Goal: Task Accomplishment & Management: Complete application form

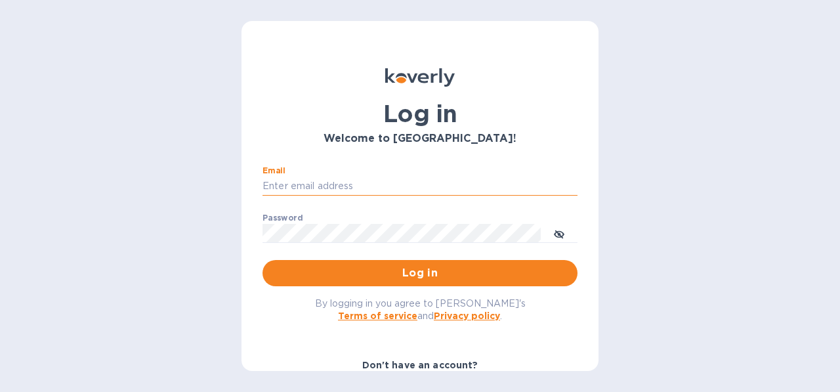
click at [368, 192] on input "Email" at bounding box center [420, 187] width 315 height 20
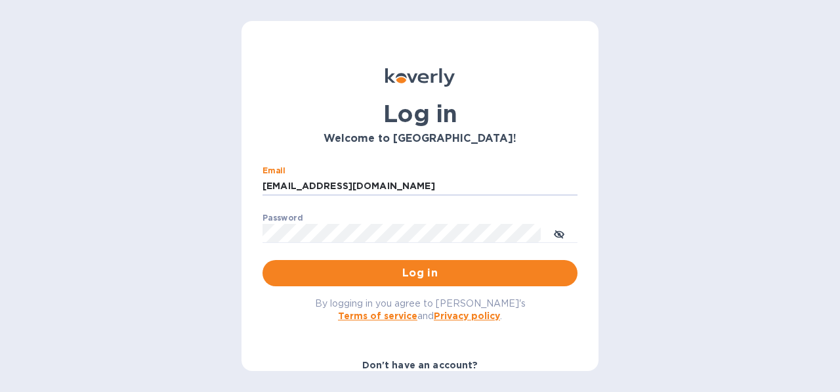
type input "[EMAIL_ADDRESS][DOMAIN_NAME]"
click at [357, 282] on button "Log in" at bounding box center [420, 273] width 315 height 26
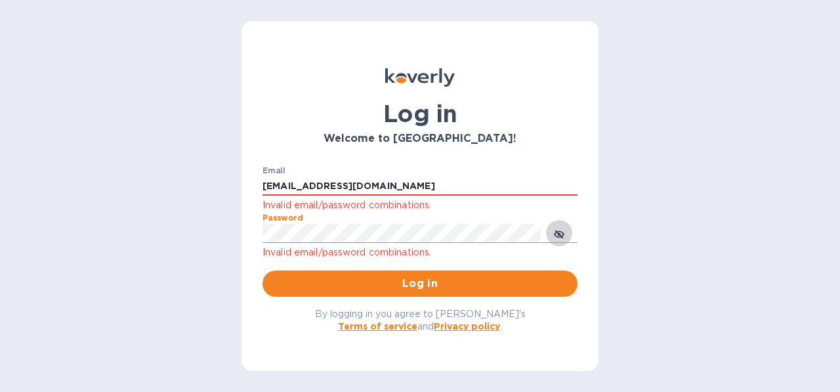
click at [562, 236] on icon "toggle password visibility" at bounding box center [559, 234] width 11 height 7
click at [305, 280] on span "Log in" at bounding box center [420, 284] width 294 height 16
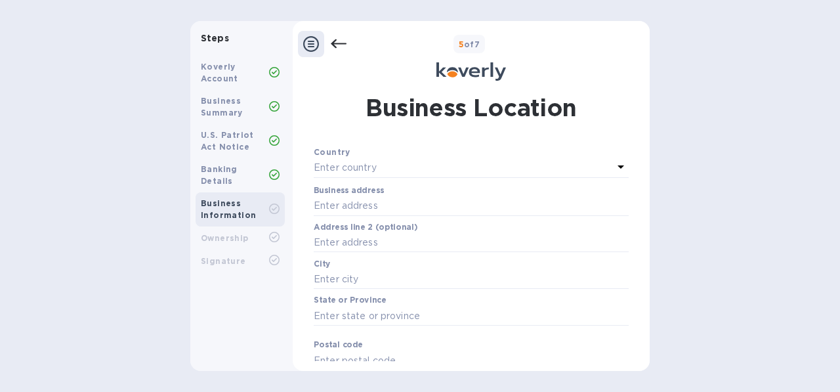
click at [418, 167] on div "Enter country" at bounding box center [463, 168] width 299 height 18
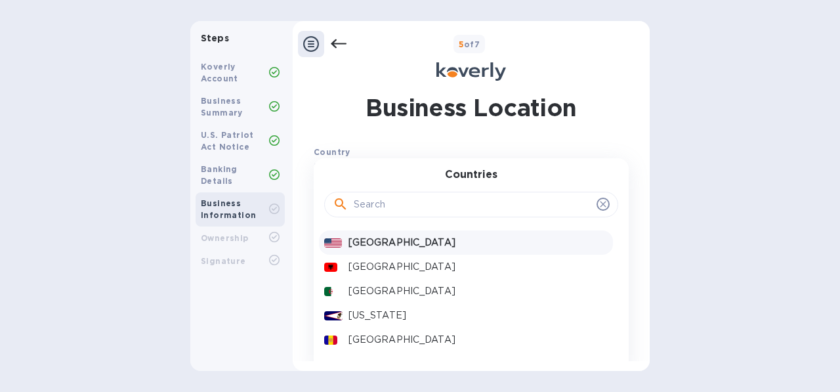
click at [408, 245] on p "[GEOGRAPHIC_DATA]" at bounding box center [478, 243] width 259 height 14
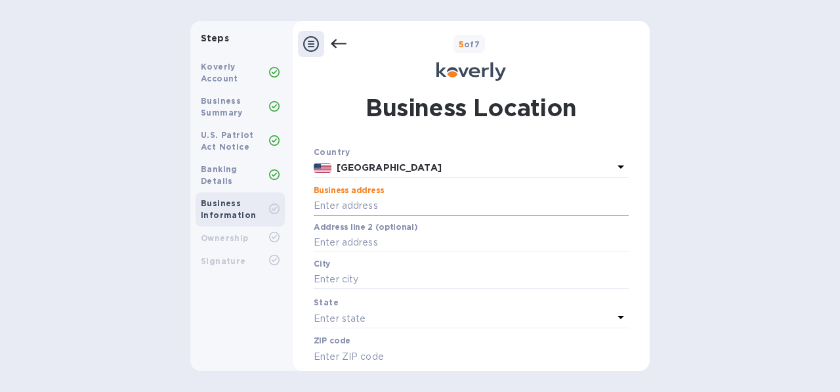
click at [380, 211] on input "text" at bounding box center [471, 206] width 315 height 20
type input "[EMAIL_ADDRESS][DOMAIN_NAME]"
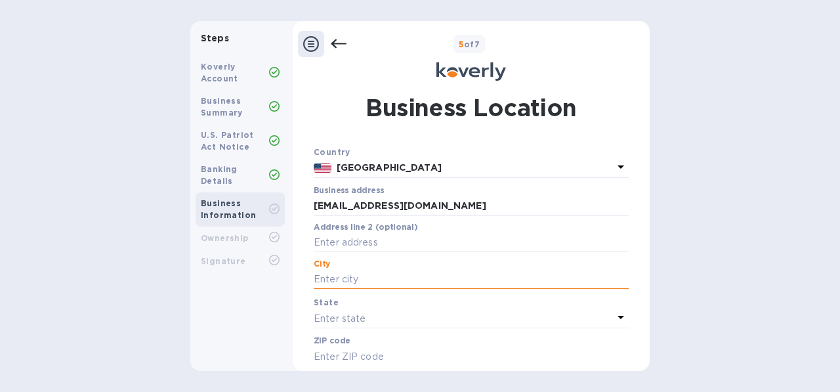
click at [346, 285] on input "text" at bounding box center [471, 280] width 315 height 20
type input "yonkers"
click at [528, 324] on div "Enter state" at bounding box center [463, 318] width 299 height 18
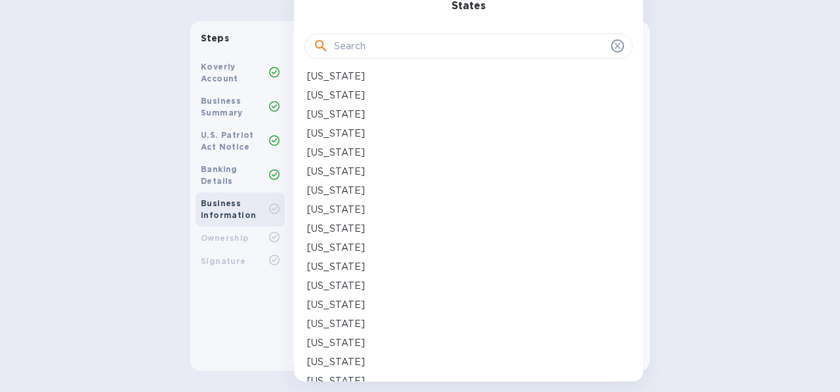
click at [500, 305] on div "[US_STATE]" at bounding box center [468, 305] width 323 height 14
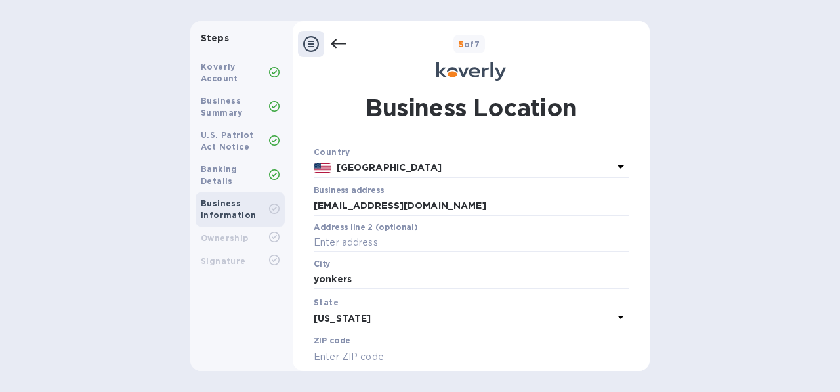
click at [500, 305] on p "​" at bounding box center [471, 298] width 315 height 15
click at [498, 325] on p "[US_STATE]" at bounding box center [463, 319] width 299 height 14
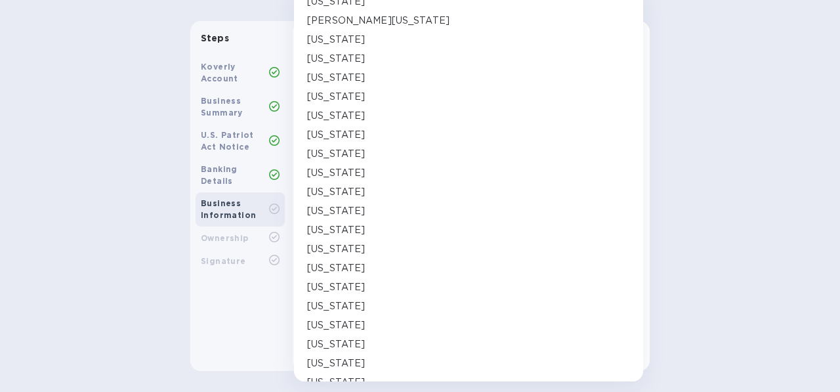
scroll to position [497, 0]
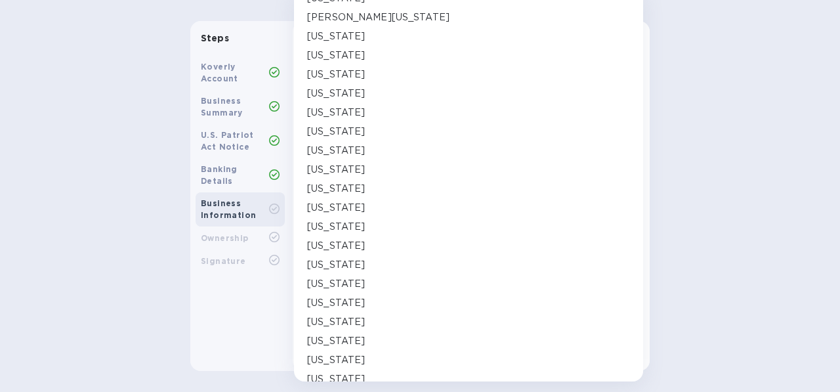
click at [352, 265] on div "[US_STATE]" at bounding box center [468, 265] width 323 height 14
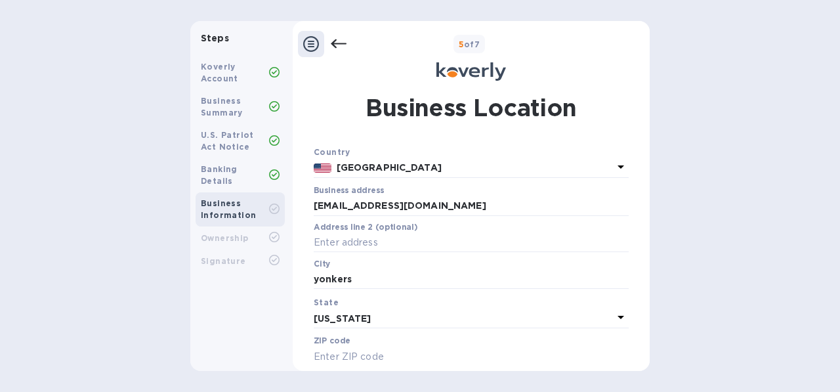
click at [374, 359] on input "text" at bounding box center [471, 357] width 315 height 20
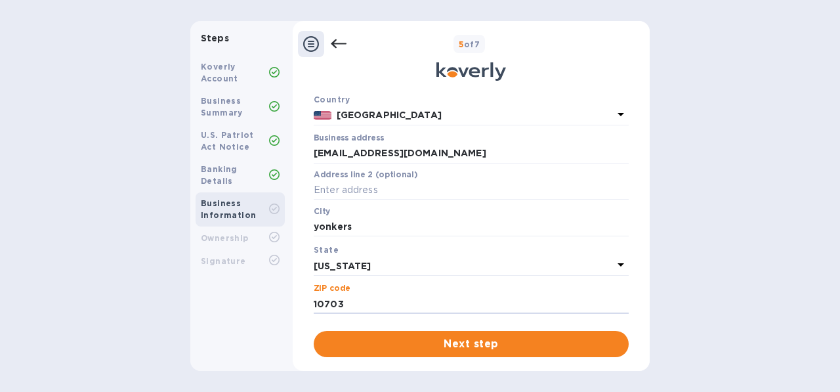
scroll to position [57, 0]
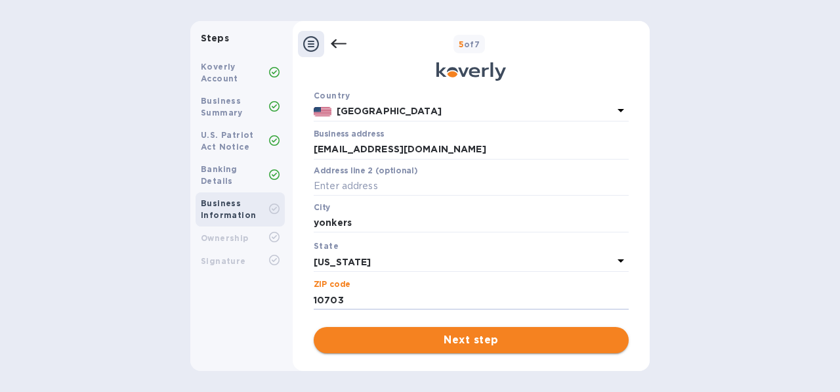
type input "10703"
click at [526, 333] on span "Next step" at bounding box center [471, 340] width 294 height 16
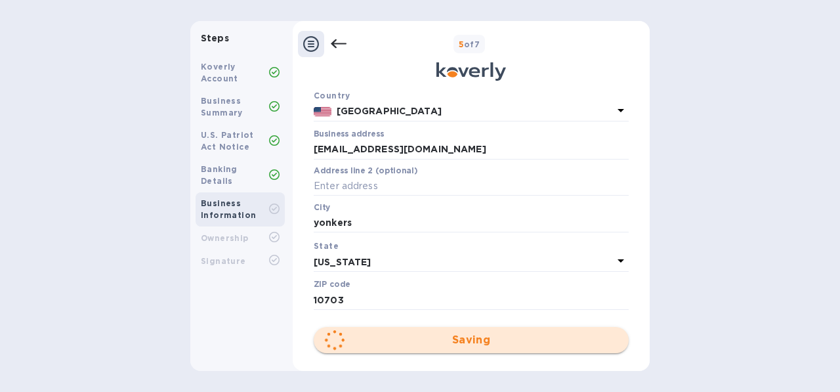
scroll to position [0, 0]
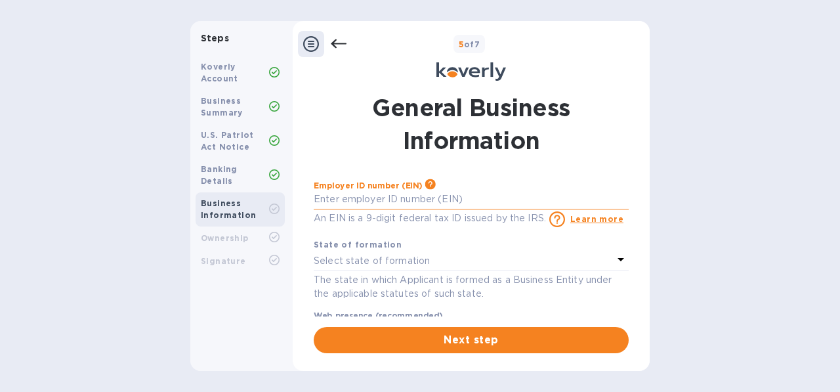
click at [346, 206] on input "text" at bounding box center [471, 200] width 315 height 20
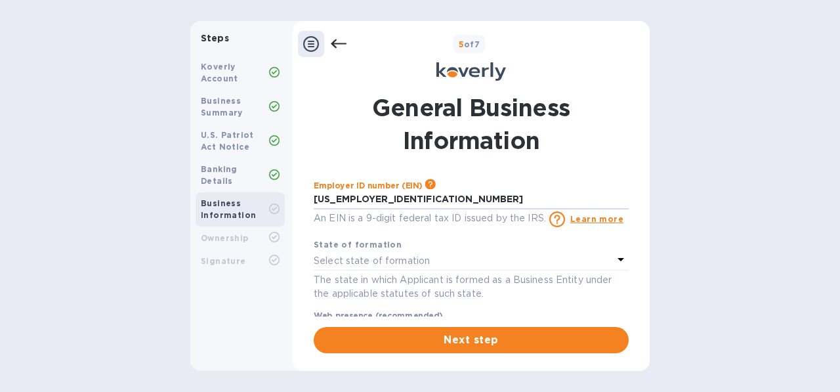
type input "***99"
click at [343, 262] on p "Select state of formation" at bounding box center [372, 261] width 116 height 14
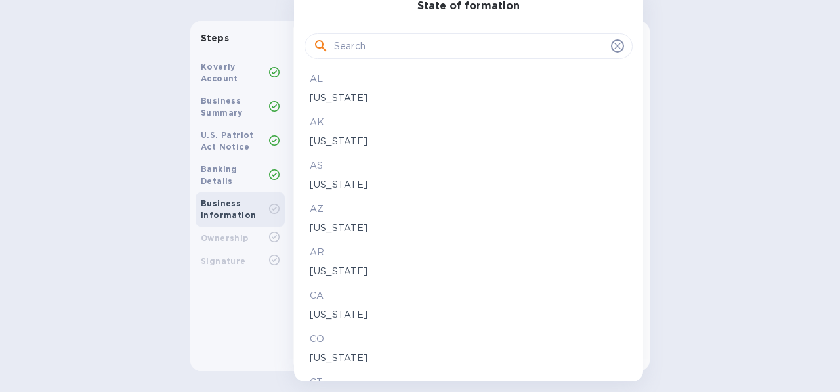
click at [356, 51] on input "text" at bounding box center [470, 47] width 272 height 20
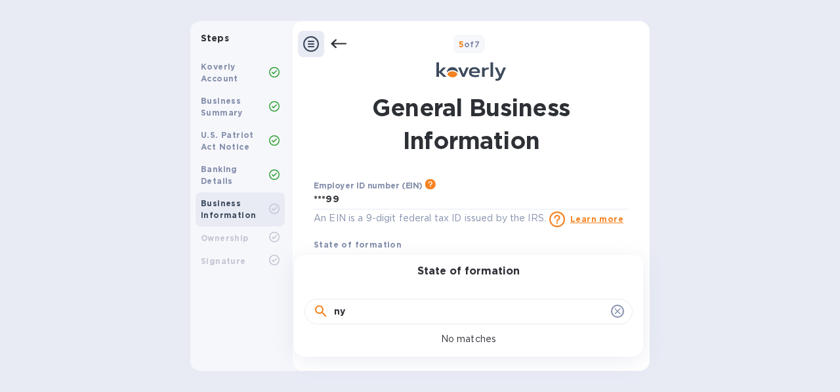
click at [378, 325] on div "ny" at bounding box center [469, 310] width 328 height 45
click at [363, 304] on input "ny" at bounding box center [470, 312] width 272 height 20
type input "n"
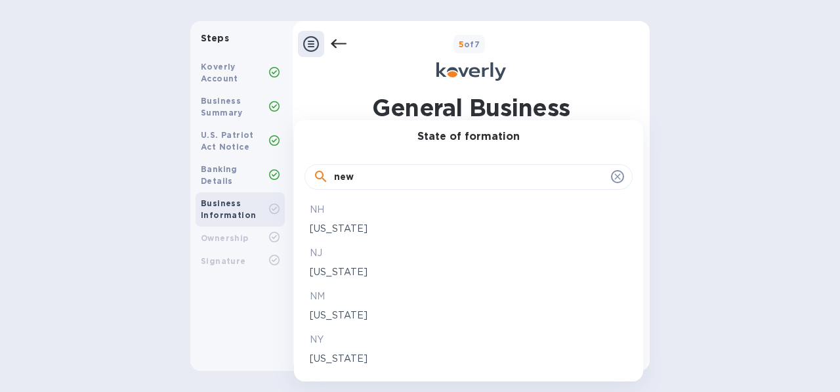
type input "new"
click at [328, 360] on p "[US_STATE]" at bounding box center [469, 359] width 318 height 14
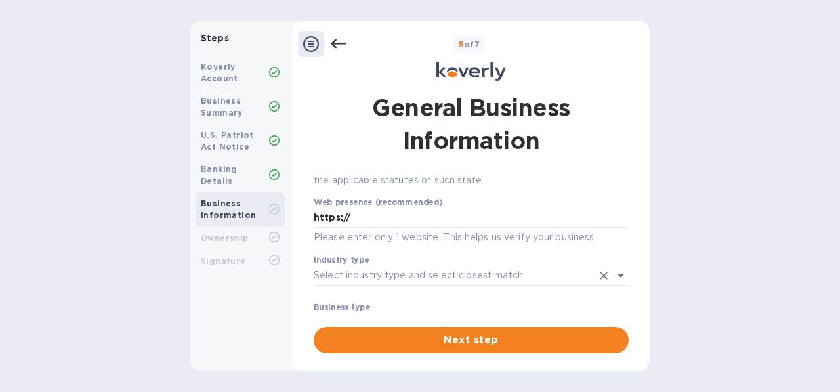
scroll to position [112, 0]
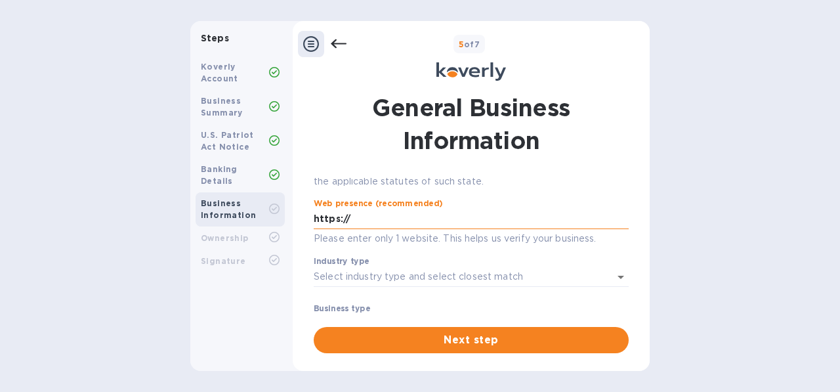
click at [400, 221] on input "https://" at bounding box center [471, 219] width 315 height 20
type input "[URL][DOMAIN_NAME]"
click at [389, 276] on input "Industry type" at bounding box center [453, 276] width 278 height 19
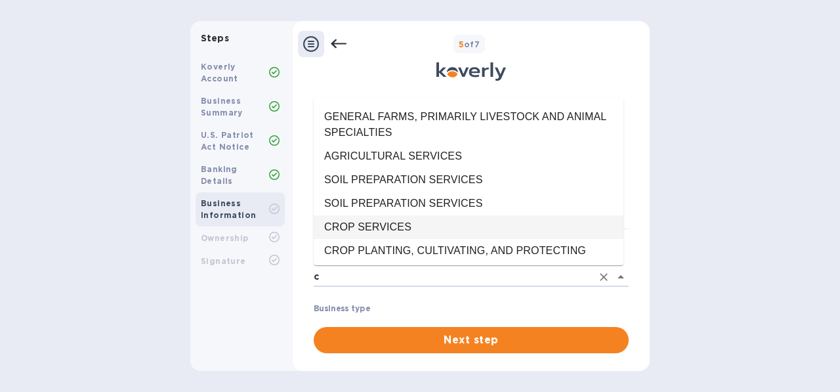
scroll to position [0, 0]
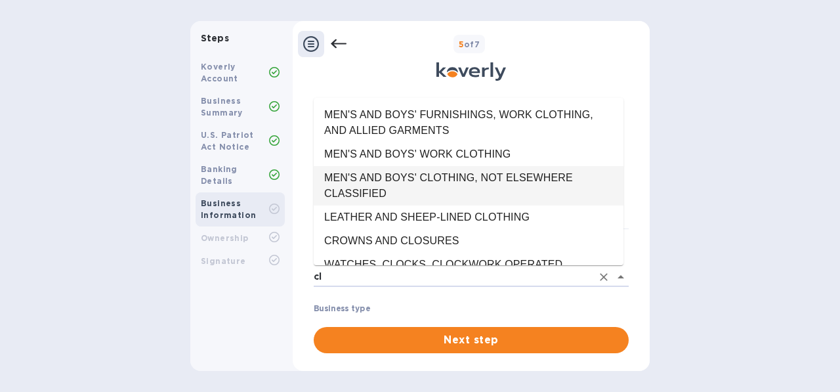
type input "c"
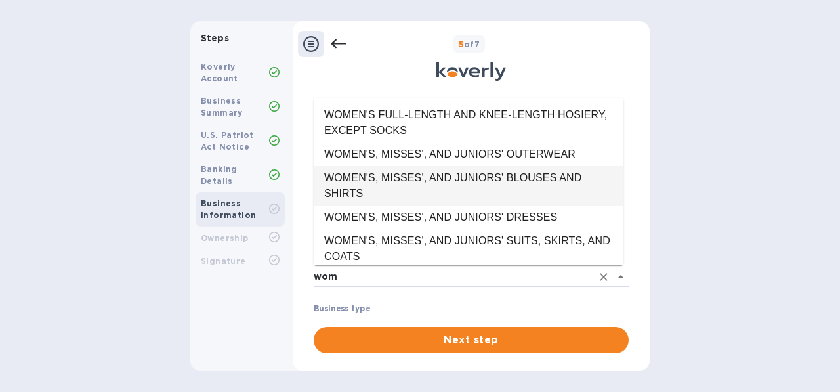
drag, startPoint x: 623, startPoint y: 227, endPoint x: 623, endPoint y: 195, distance: 31.5
click at [623, 195] on ul "WOMEN'S FULL-LENGTH AND KNEE-LENGTH HOSIERY, EXCEPT SOCKS WOMEN'S, MISSES', AND…" at bounding box center [469, 181] width 310 height 167
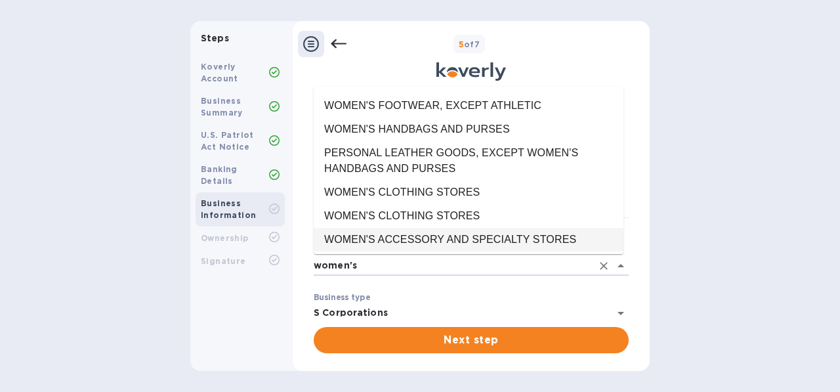
scroll to position [61, 0]
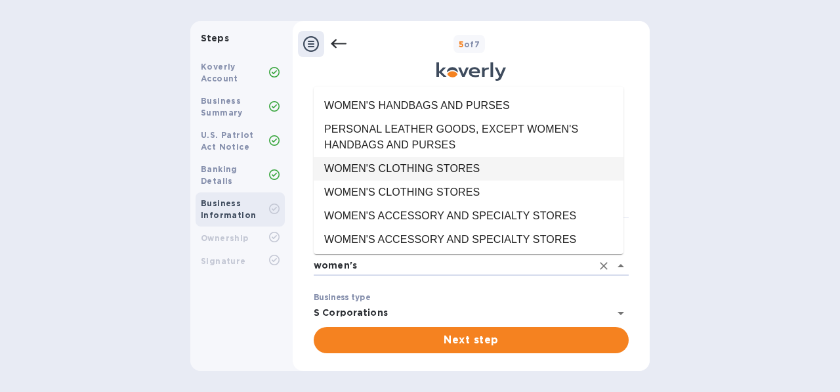
click at [555, 177] on li "WOMEN'S CLOTHING STORES" at bounding box center [469, 169] width 310 height 24
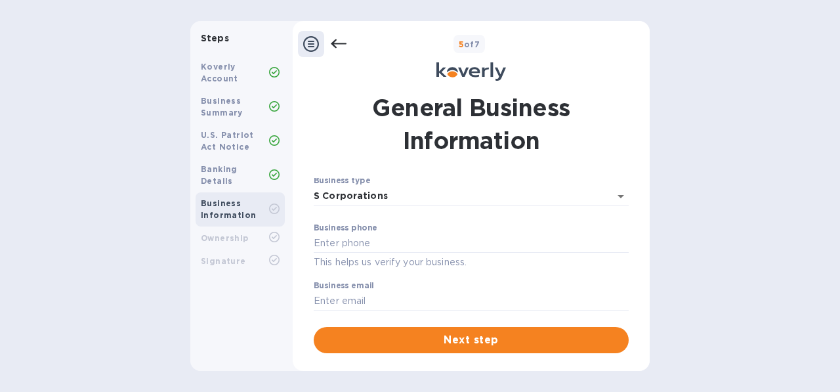
scroll to position [252, 0]
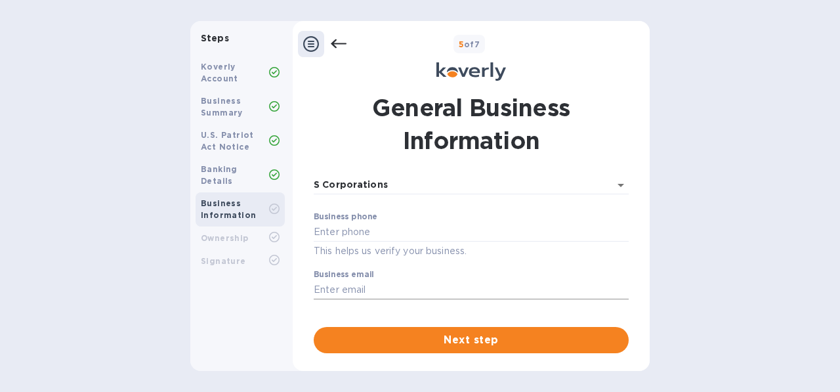
type input "WOMEN'S CLOTHING STORES"
click at [454, 285] on input "text" at bounding box center [471, 290] width 315 height 20
type input "[EMAIL_ADDRESS][DOMAIN_NAME]"
type input "3479628040"
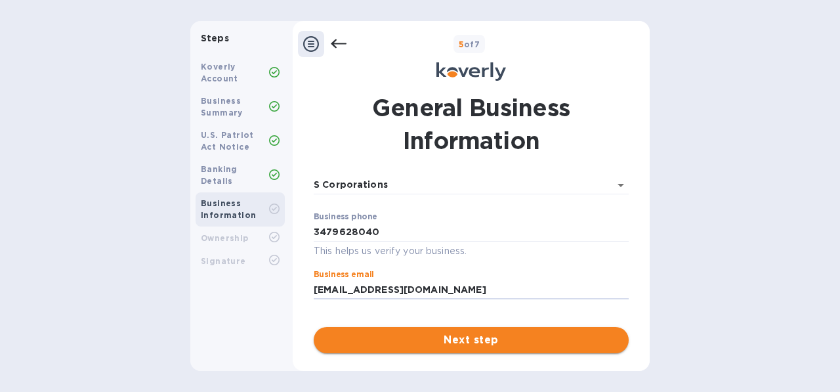
click at [578, 346] on span "Next step" at bounding box center [471, 340] width 294 height 16
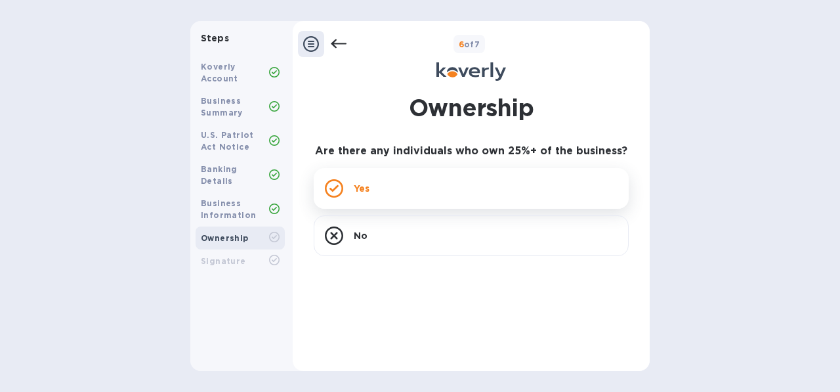
click at [412, 181] on div "Yes" at bounding box center [471, 188] width 315 height 41
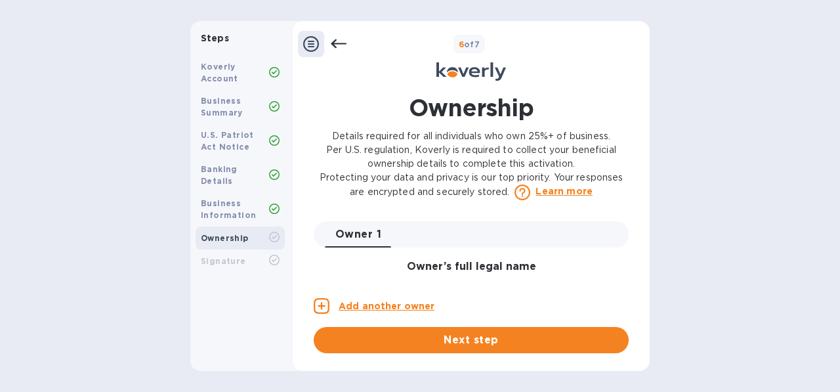
click at [438, 238] on div "Owner 1 0" at bounding box center [477, 234] width 304 height 26
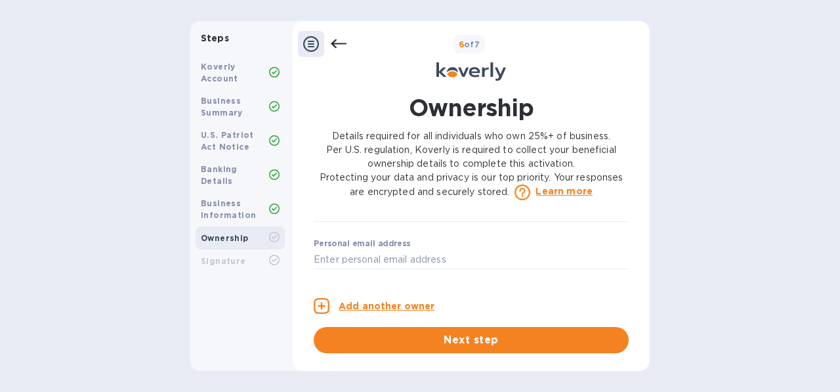
scroll to position [0, 0]
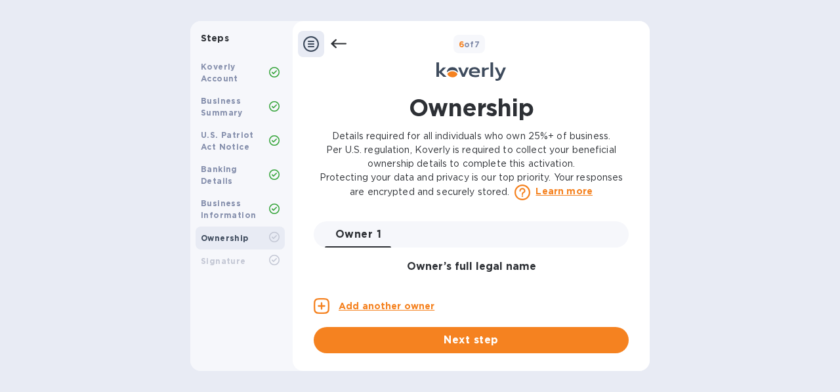
click at [626, 221] on div "Ownership Details required for all individuals who own 25%+ of business. Per U.…" at bounding box center [471, 222] width 328 height 262
click at [551, 237] on div "Owner 1 0" at bounding box center [477, 234] width 304 height 26
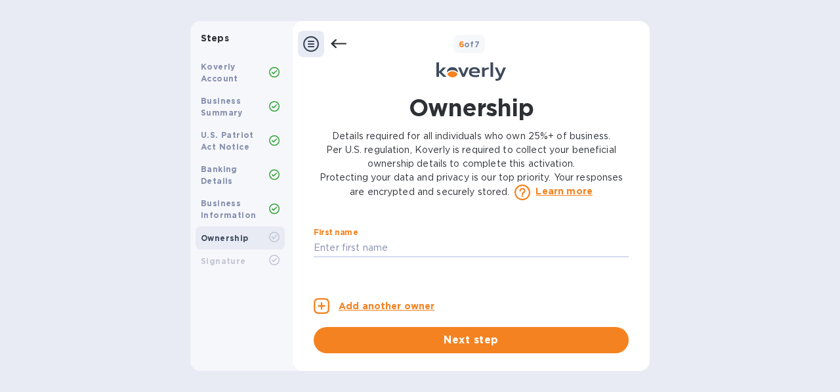
scroll to position [103, 0]
type input "[PERSON_NAME]"
type input "[EMAIL_ADDRESS][DOMAIN_NAME]"
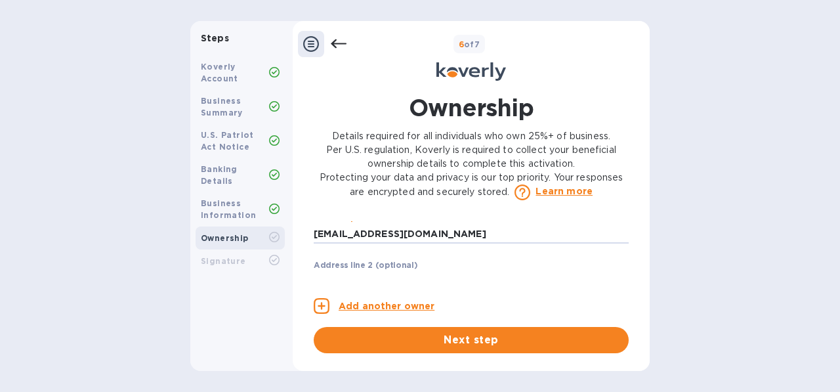
type input "[EMAIL_ADDRESS][DOMAIN_NAME]"
type input "[GEOGRAPHIC_DATA]"
type input "n"
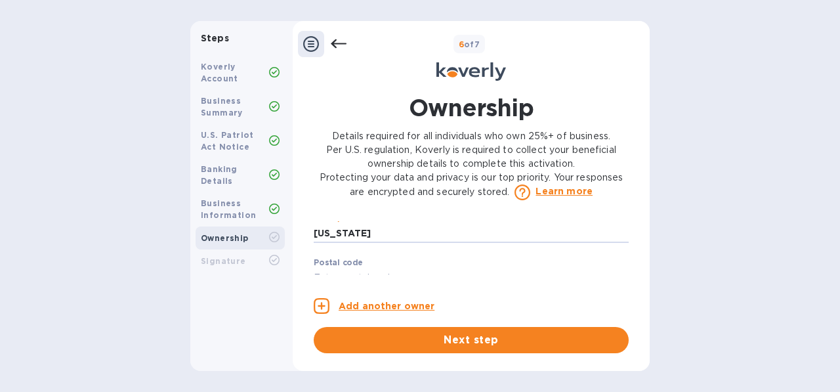
type input "[US_STATE]"
type input "11204"
type input "***40"
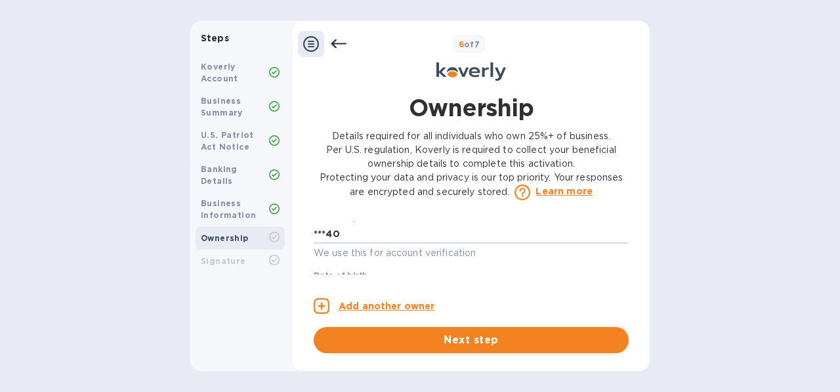
scroll to position [801, 0]
type input "***84"
type input "***77"
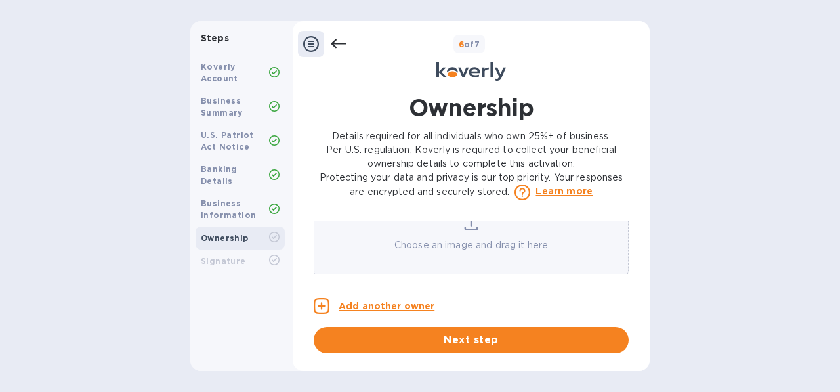
click at [248, 255] on div "Signature" at bounding box center [235, 261] width 68 height 12
click at [385, 342] on span "Next step" at bounding box center [471, 340] width 294 height 16
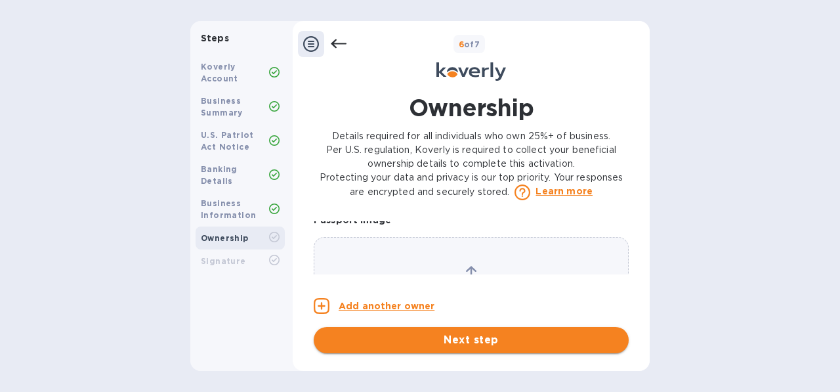
scroll to position [1146, 0]
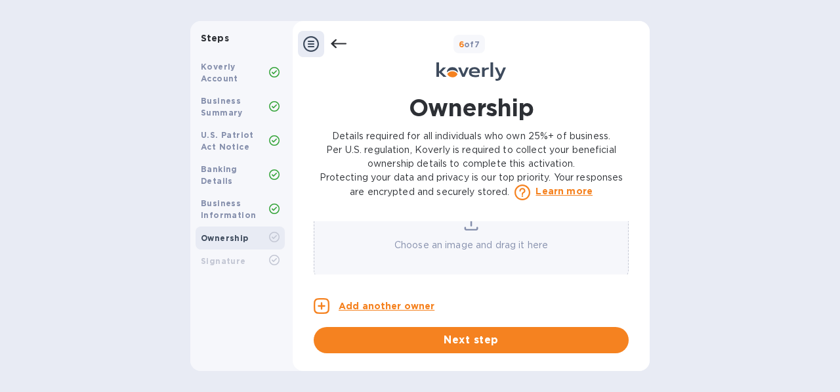
click at [234, 169] on b "Banking Details" at bounding box center [219, 175] width 37 height 22
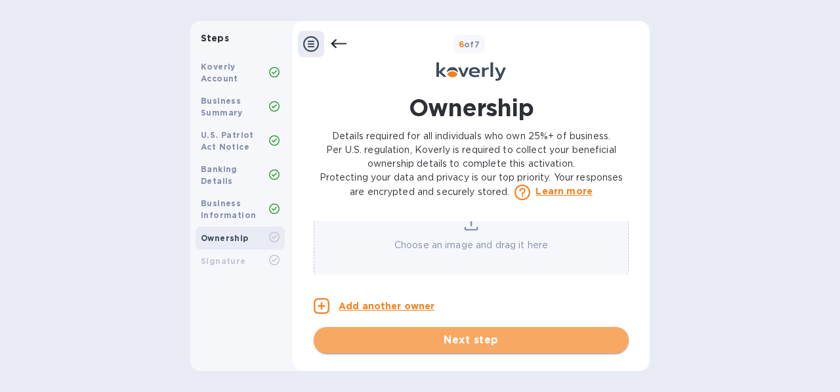
click at [412, 341] on span "Next step" at bounding box center [471, 340] width 294 height 16
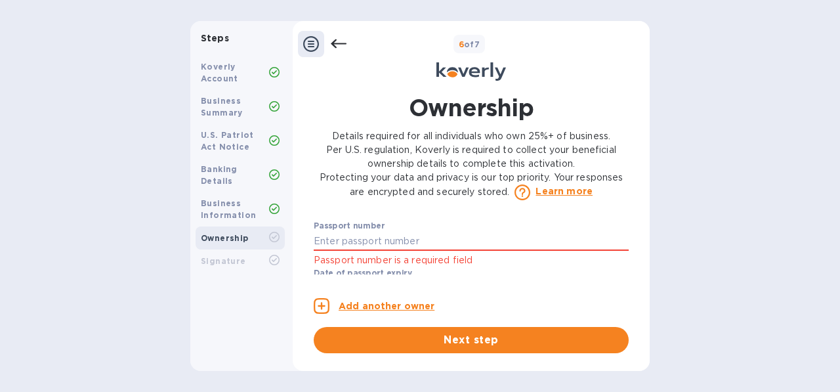
scroll to position [913, 0]
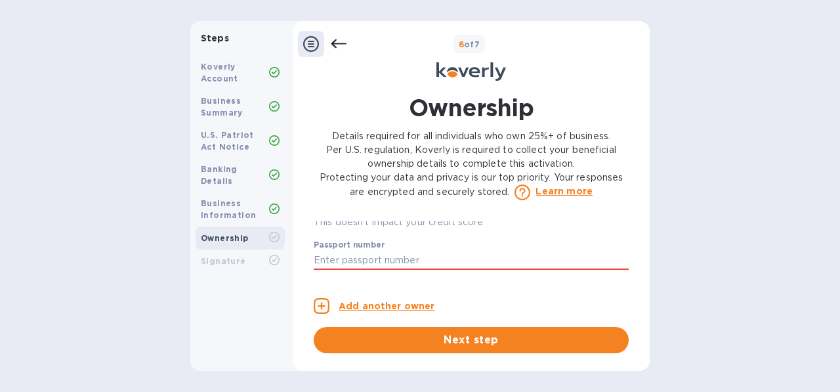
click at [580, 251] on div "Owner 1 0 Owner’s full legal name First name First name must be at least 2 char…" at bounding box center [471, 247] width 315 height 53
click at [499, 260] on div "Passport number Passport number is a required field" at bounding box center [471, 263] width 315 height 47
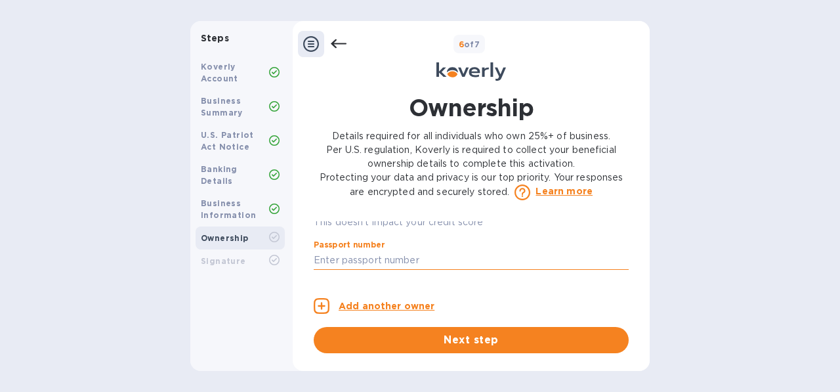
click at [486, 269] on input "text" at bounding box center [471, 261] width 315 height 20
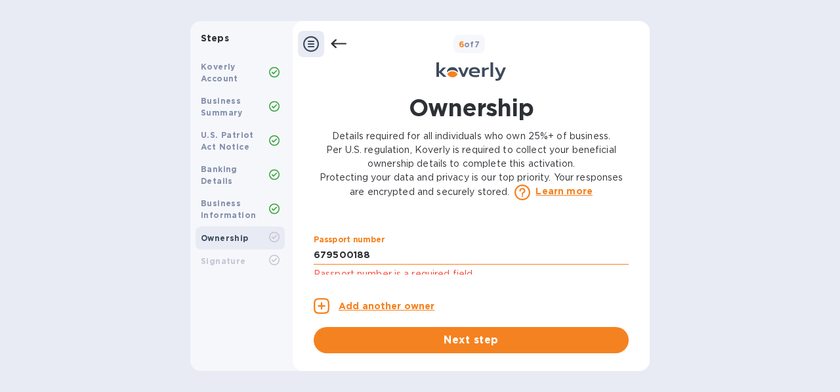
type input "***88"
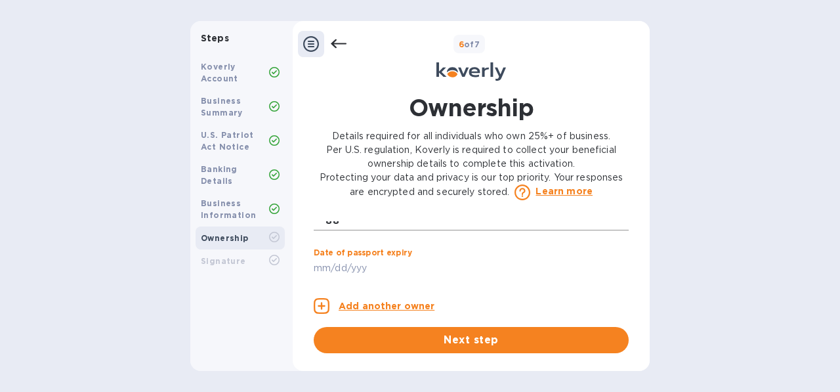
scroll to position [953, 0]
type input "***32"
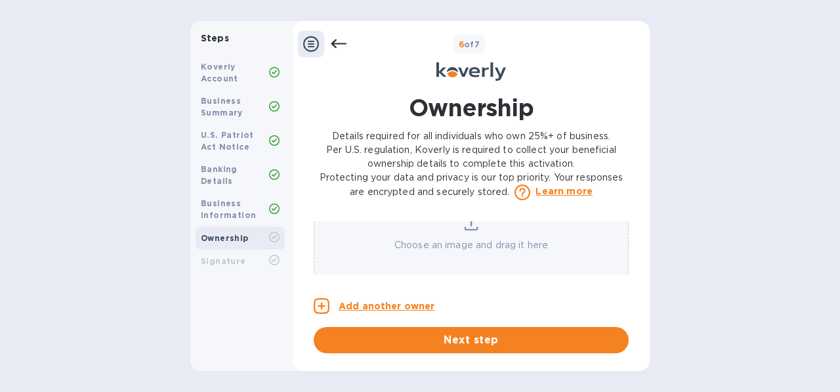
click at [476, 239] on div "Choose an image and drag it here" at bounding box center [471, 233] width 314 height 37
click at [466, 230] on icon at bounding box center [471, 223] width 14 height 16
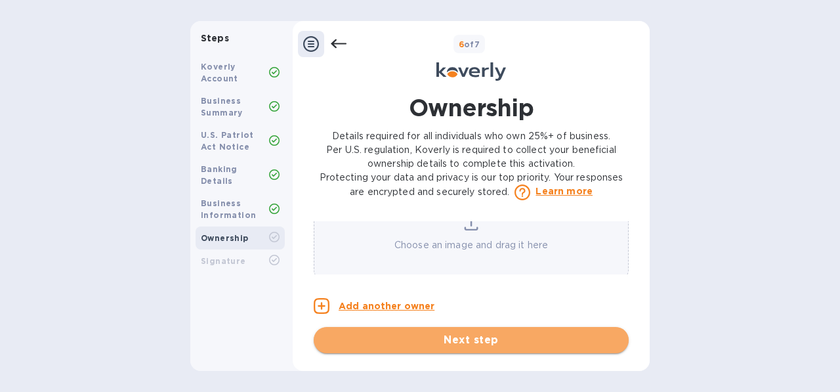
click at [493, 338] on span "Next step" at bounding box center [471, 340] width 294 height 16
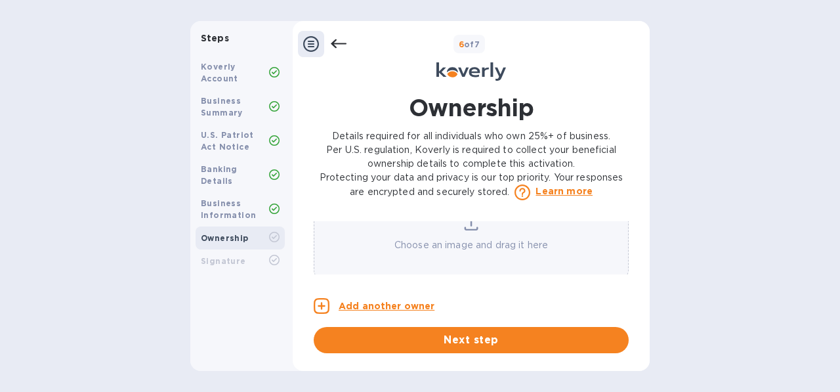
scroll to position [1257, 0]
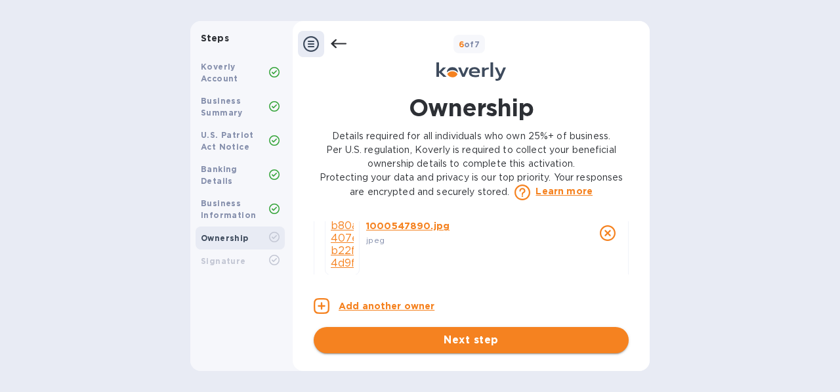
click at [561, 346] on span "Next step" at bounding box center [471, 340] width 294 height 16
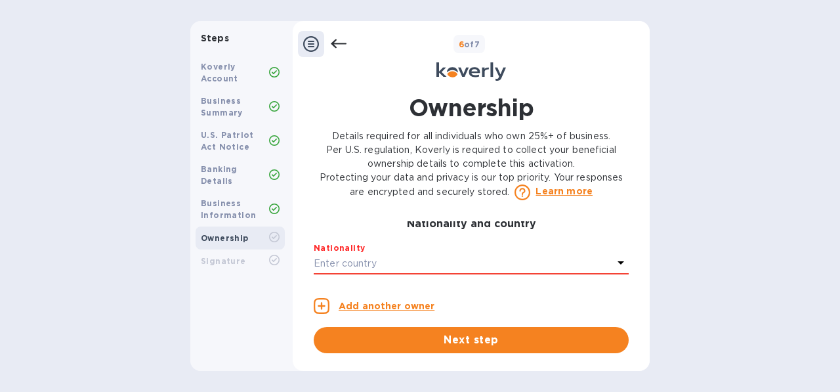
scroll to position [309, 0]
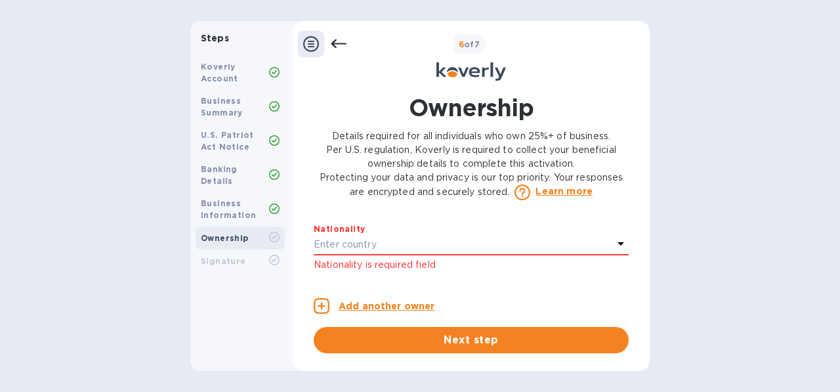
click at [524, 254] on div "Enter country" at bounding box center [463, 245] width 299 height 18
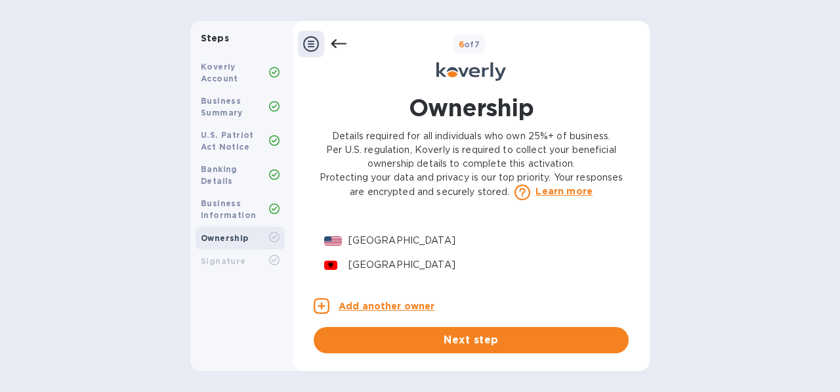
scroll to position [414, 0]
click at [499, 221] on p "[GEOGRAPHIC_DATA]" at bounding box center [478, 214] width 259 height 14
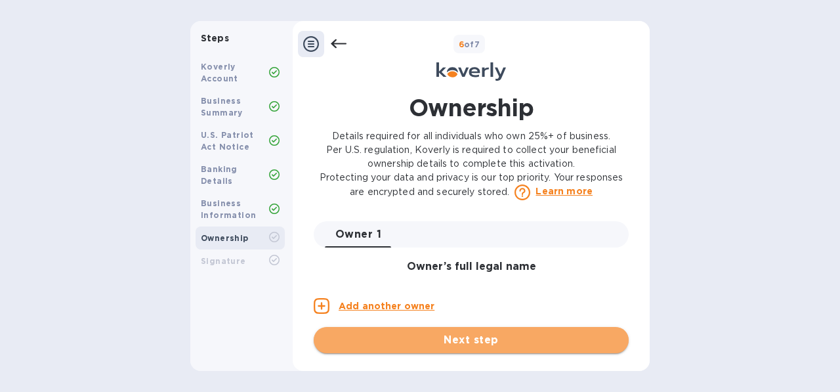
click at [458, 339] on span "Next step" at bounding box center [471, 340] width 294 height 16
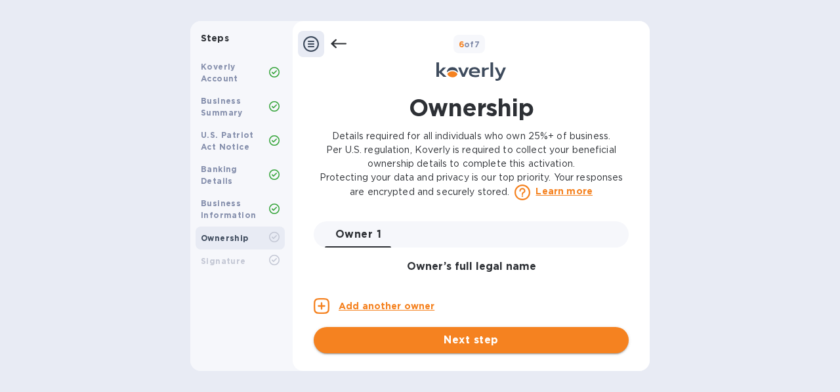
click at [480, 341] on span "Next step" at bounding box center [471, 340] width 294 height 16
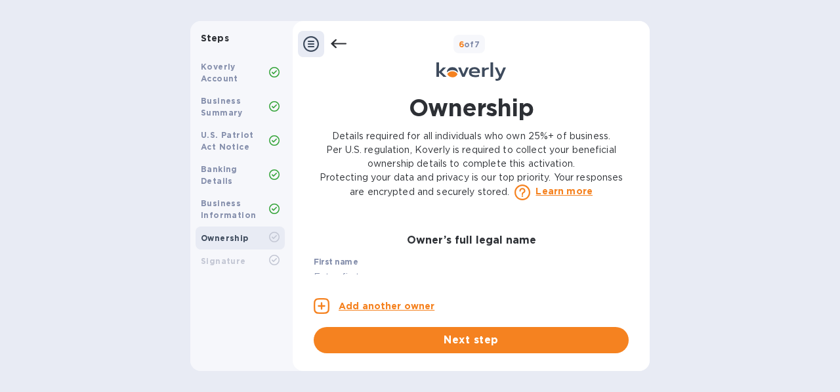
scroll to position [47, 0]
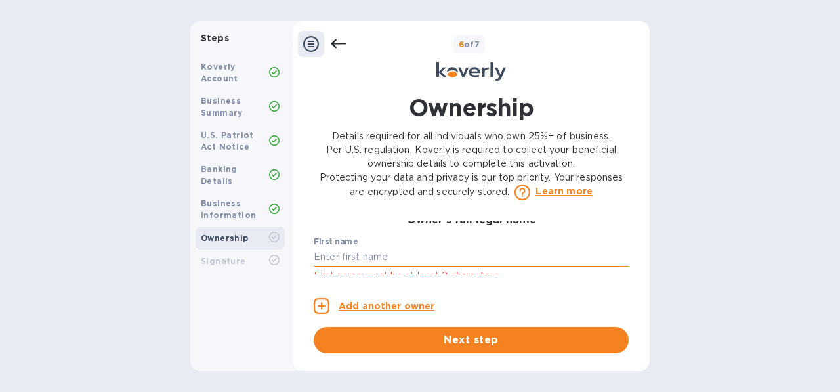
click at [482, 261] on input "text" at bounding box center [471, 258] width 315 height 20
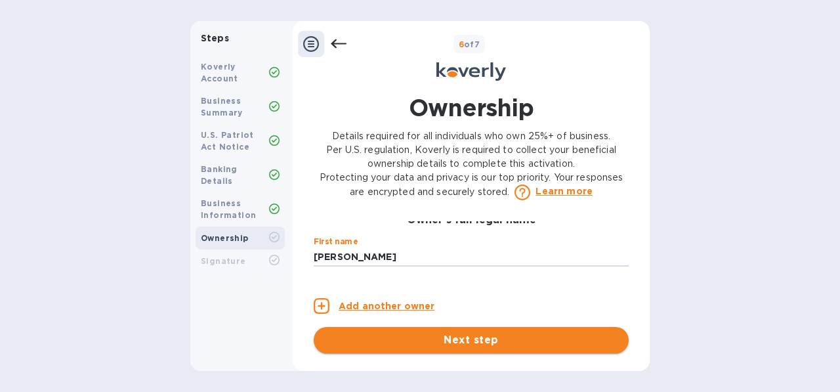
click at [477, 347] on span "Next step" at bounding box center [471, 340] width 294 height 16
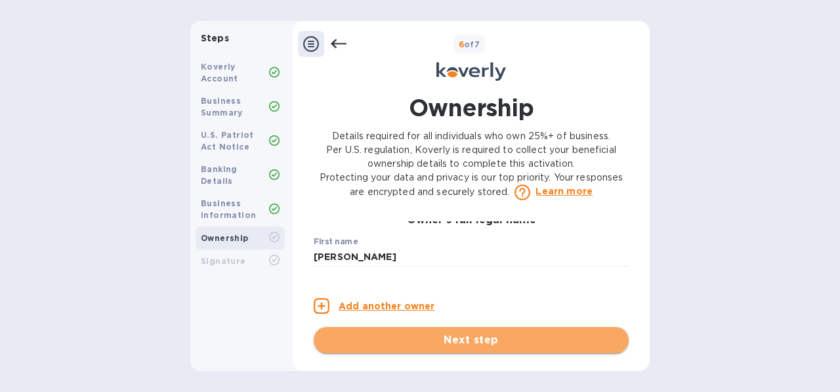
click at [475, 343] on span "Next step" at bounding box center [471, 340] width 294 height 16
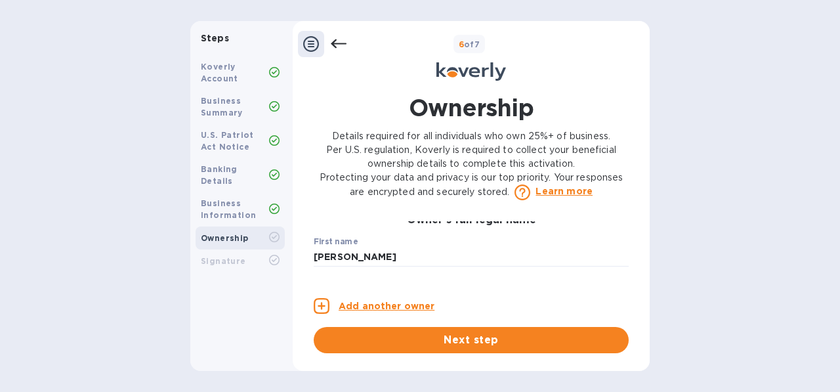
click at [469, 247] on div "First name [PERSON_NAME] ​" at bounding box center [471, 260] width 315 height 47
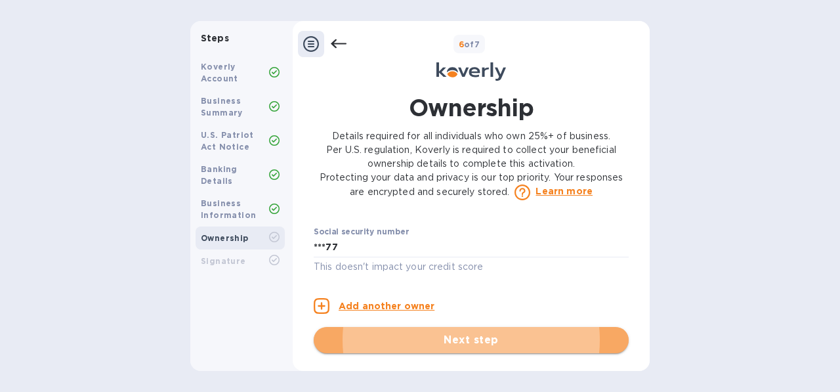
click at [452, 343] on span "Next step" at bounding box center [471, 340] width 294 height 16
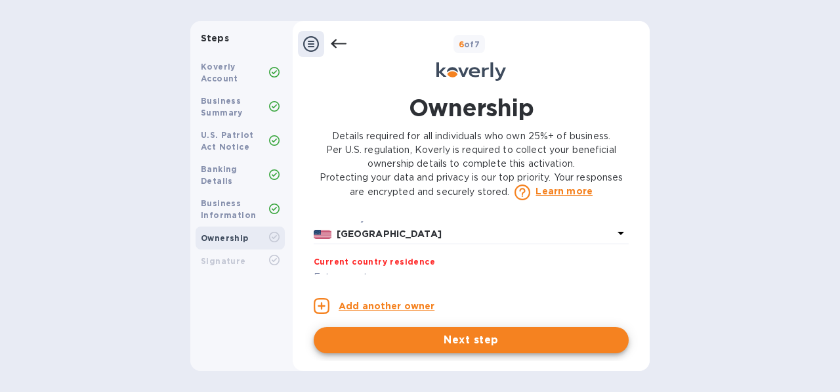
scroll to position [0, 0]
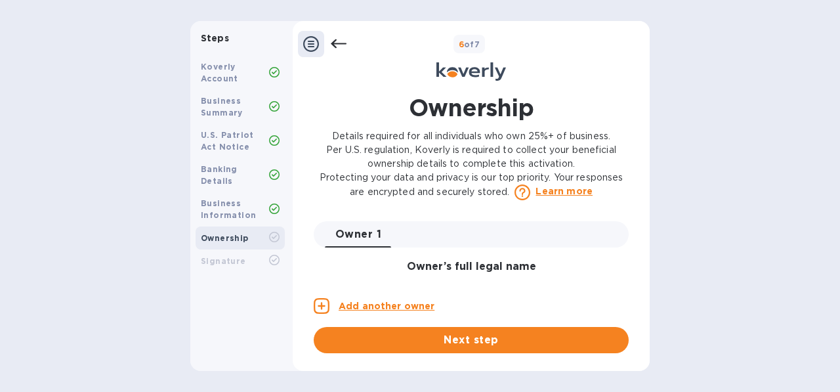
click at [526, 234] on div "Owner 1 0" at bounding box center [477, 234] width 304 height 26
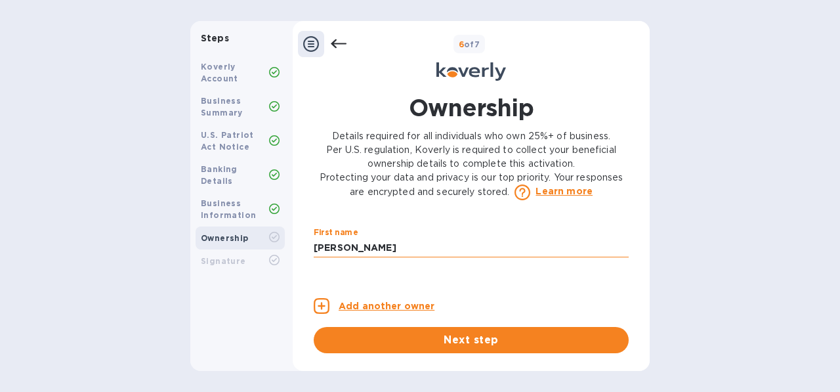
click at [473, 249] on input "[PERSON_NAME]" at bounding box center [471, 248] width 315 height 20
type input "[PERSON_NAME]"
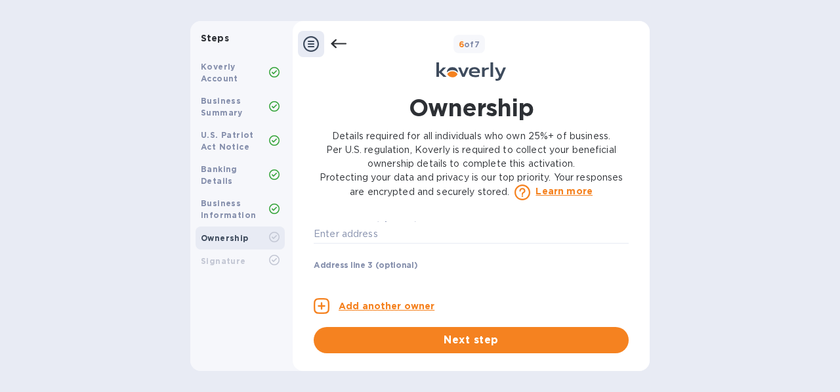
scroll to position [427, 0]
type input "[STREET_ADDRESS]"
type input "NY"
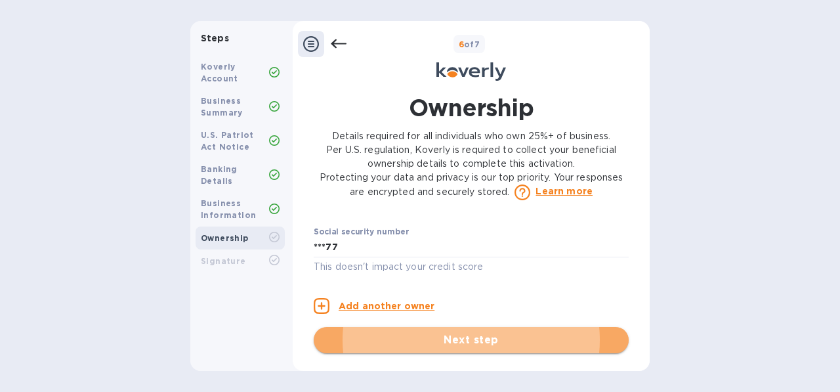
click at [404, 339] on span "Next step" at bounding box center [471, 340] width 294 height 16
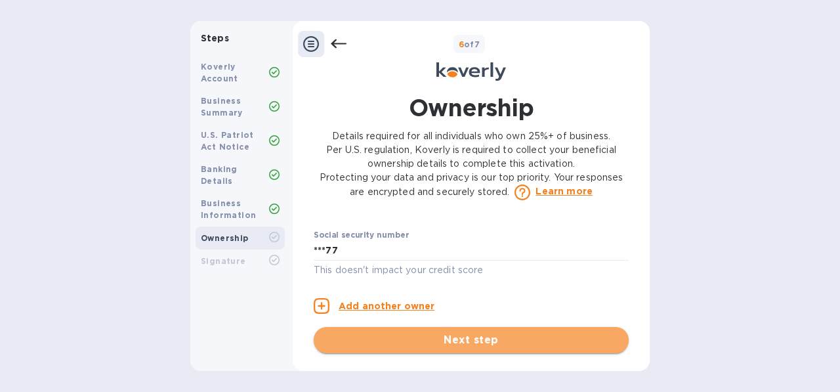
scroll to position [865, 0]
click at [449, 336] on span "Next step" at bounding box center [471, 340] width 294 height 16
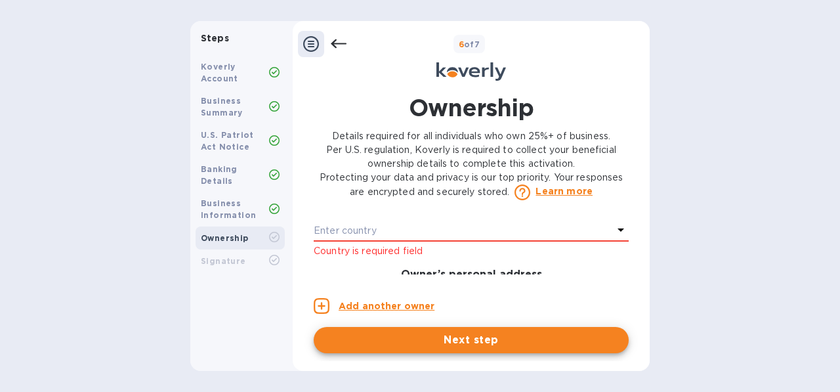
scroll to position [353, 0]
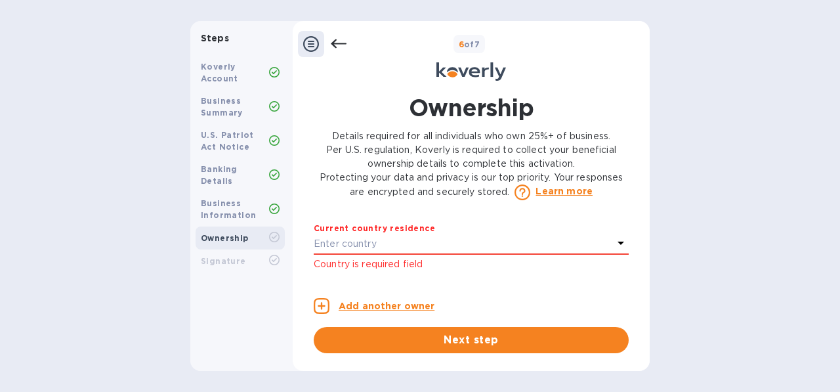
click at [593, 253] on div "Enter country" at bounding box center [463, 244] width 299 height 18
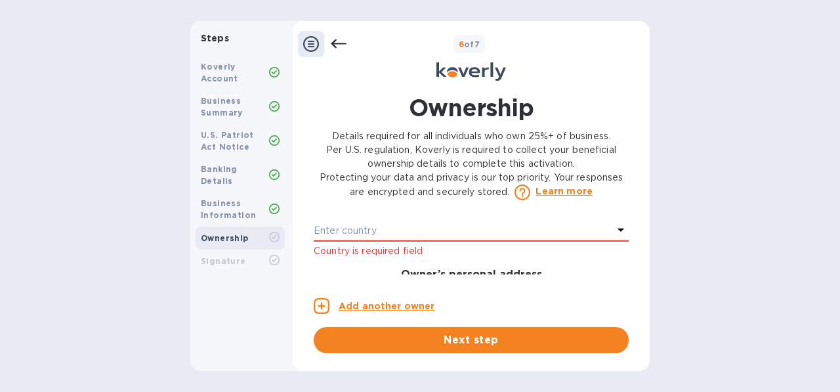
click at [588, 240] on div "Enter country" at bounding box center [463, 231] width 299 height 18
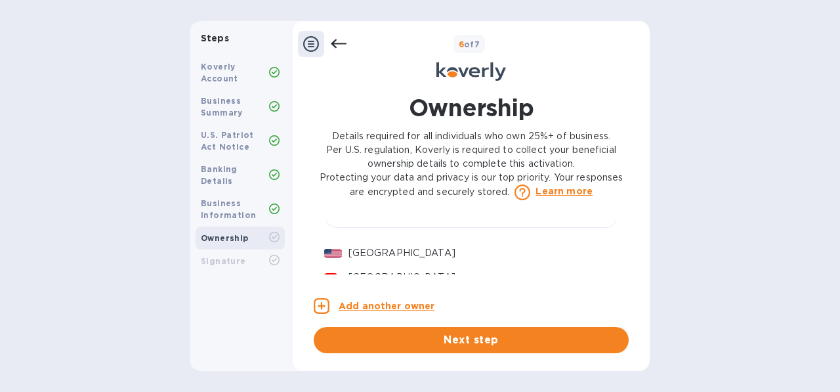
scroll to position [445, 0]
click at [553, 234] on p "[GEOGRAPHIC_DATA]" at bounding box center [478, 227] width 259 height 14
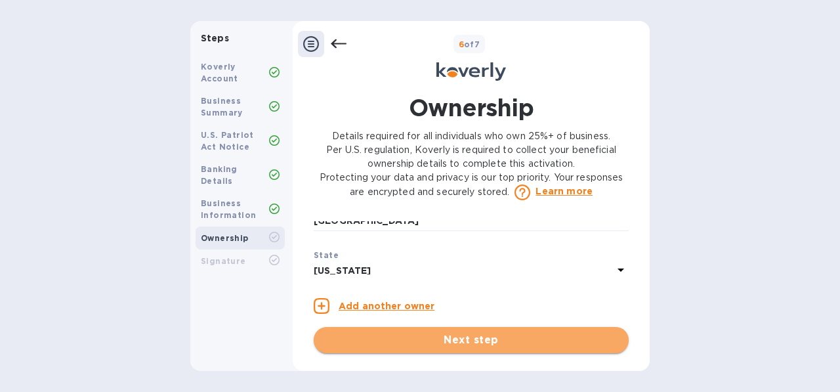
click at [477, 349] on button "Next step" at bounding box center [471, 340] width 315 height 26
click at [463, 342] on span "Next step" at bounding box center [471, 340] width 294 height 16
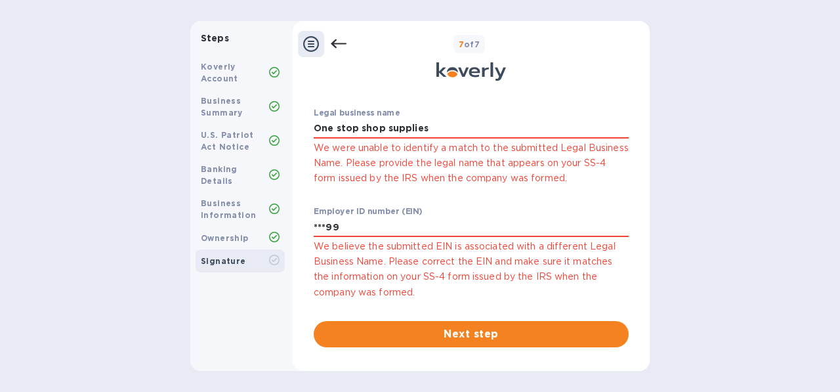
scroll to position [148, 0]
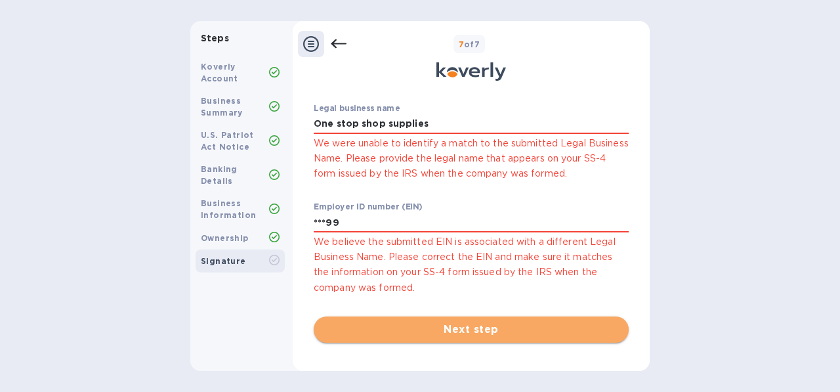
click at [552, 330] on span "Next step" at bounding box center [471, 330] width 294 height 16
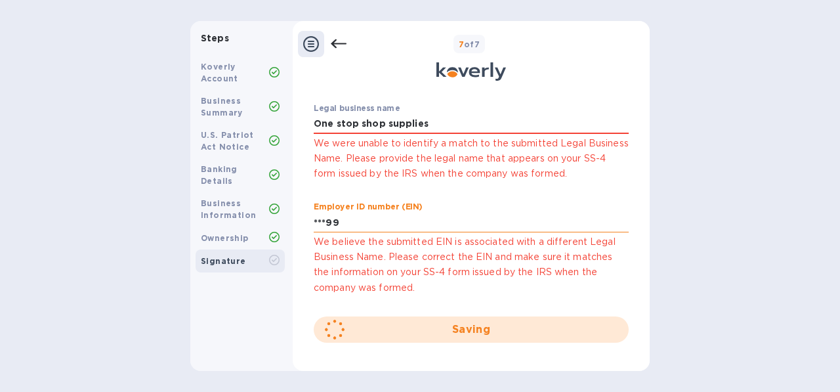
click at [399, 223] on input "***99" at bounding box center [471, 223] width 315 height 20
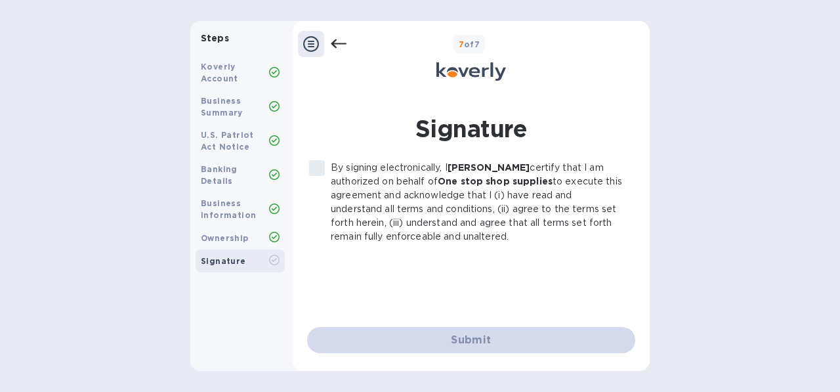
scroll to position [0, 0]
click at [312, 165] on input "By signing electronically, I [PERSON_NAME] certify that I am authorized on beha…" at bounding box center [317, 168] width 28 height 28
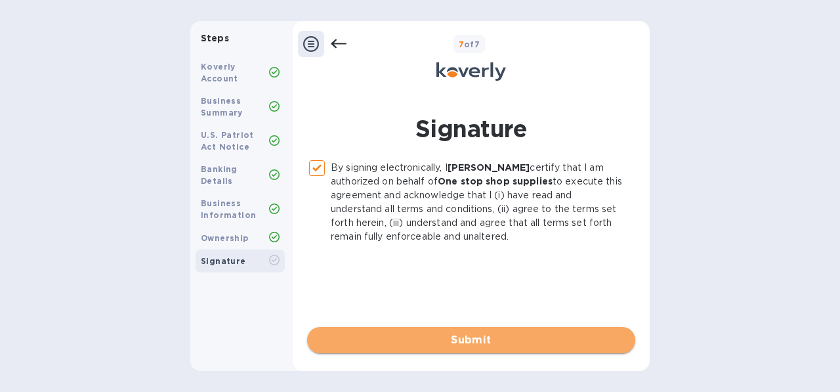
click at [452, 343] on span "Submit" at bounding box center [471, 340] width 307 height 16
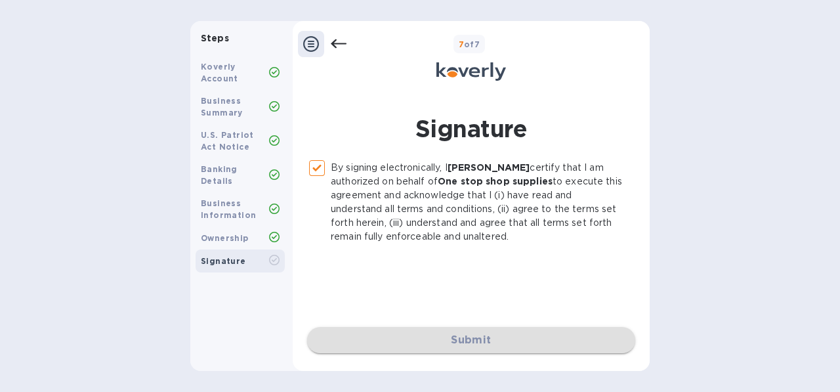
checkbox input "false"
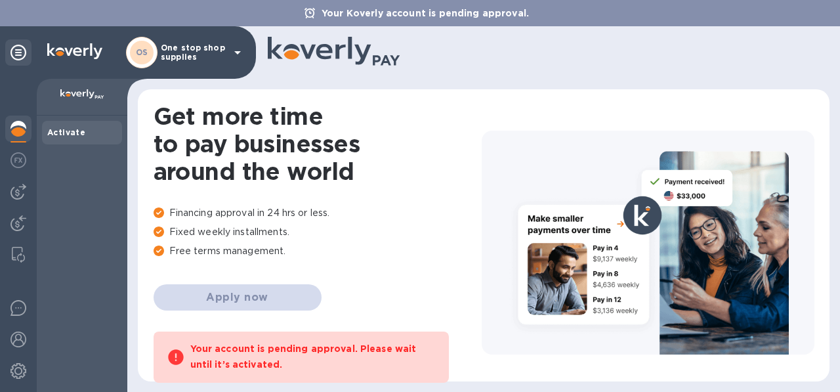
click at [383, 276] on div "Get more time to pay businesses around the world Financing approval in 24 hrs o…" at bounding box center [318, 242] width 328 height 280
click at [16, 168] on div at bounding box center [18, 161] width 26 height 29
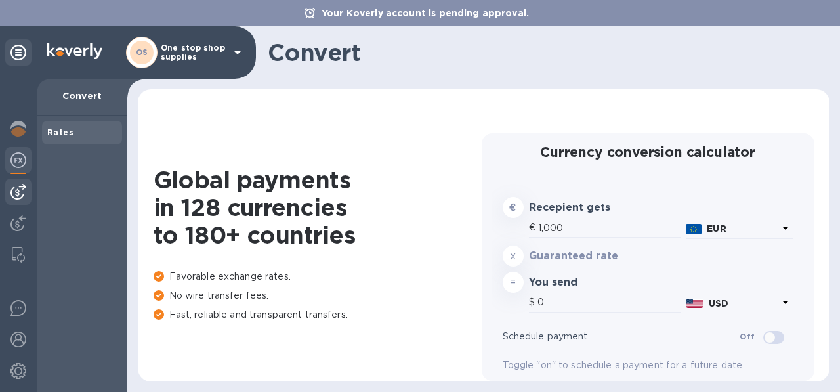
click at [16, 204] on div at bounding box center [18, 235] width 37 height 313
type input "1,176.87"
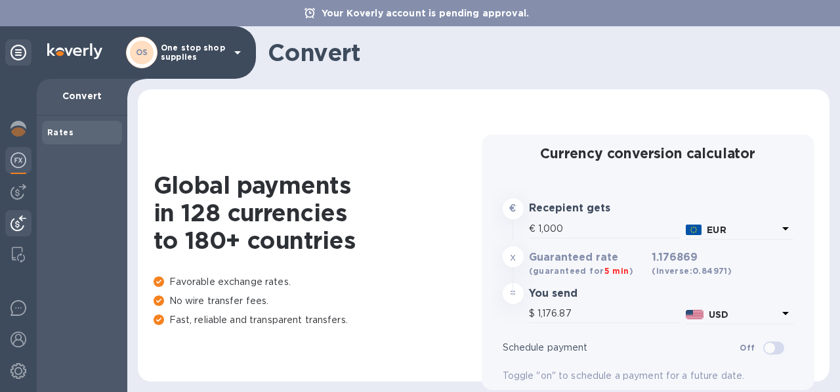
click at [14, 223] on img at bounding box center [19, 223] width 16 height 16
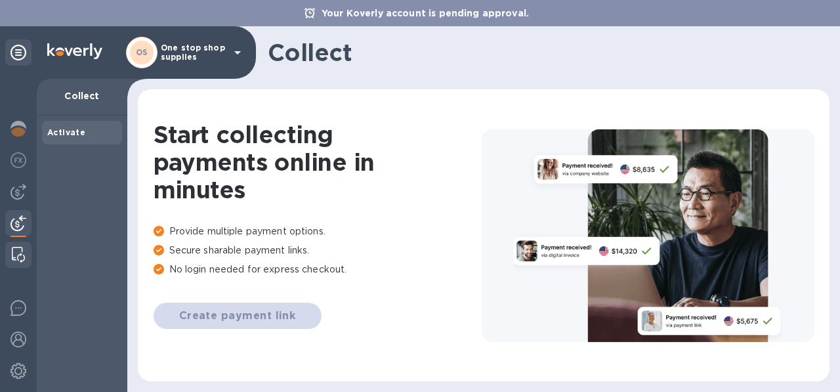
click at [17, 253] on img at bounding box center [18, 255] width 13 height 16
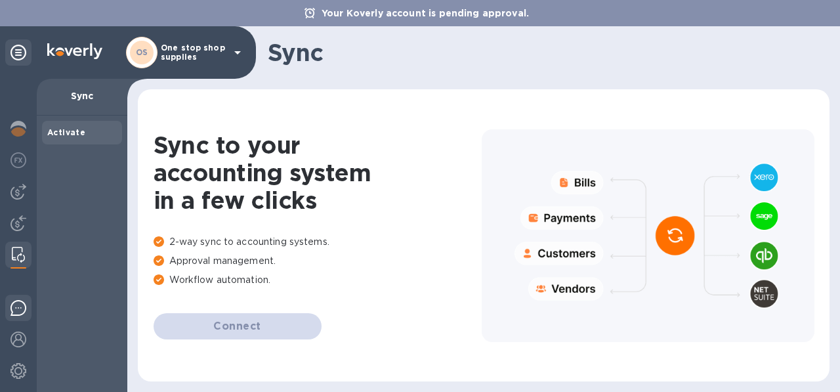
click at [17, 309] on img at bounding box center [19, 308] width 16 height 16
click at [22, 349] on div at bounding box center [18, 340] width 26 height 29
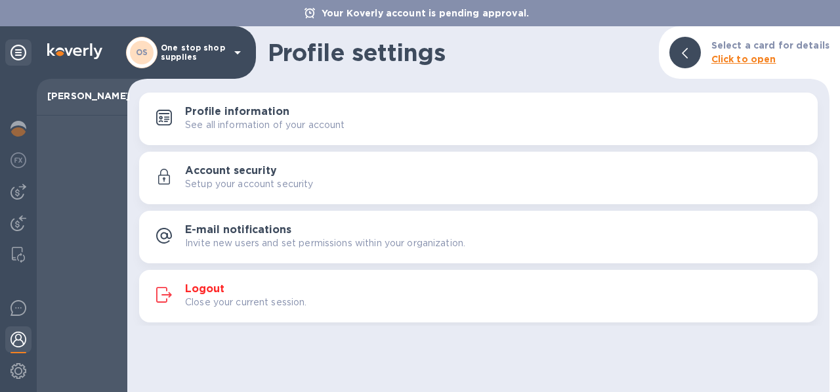
click at [225, 182] on p "Setup your account security" at bounding box center [249, 184] width 129 height 14
